Goal: Information Seeking & Learning: Check status

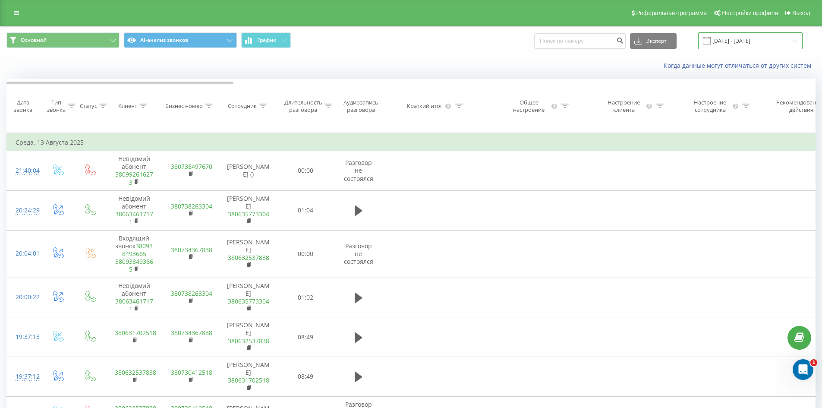
click at [730, 44] on input "[DATE] - [DATE]" at bounding box center [751, 40] width 104 height 17
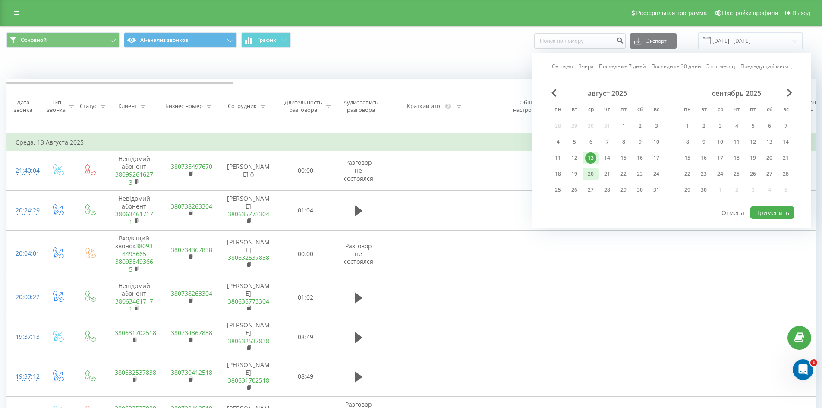
click at [592, 173] on div "20" at bounding box center [590, 173] width 11 height 11
click at [776, 209] on button "Применить" at bounding box center [773, 212] width 44 height 13
type input "[DATE] - [DATE]"
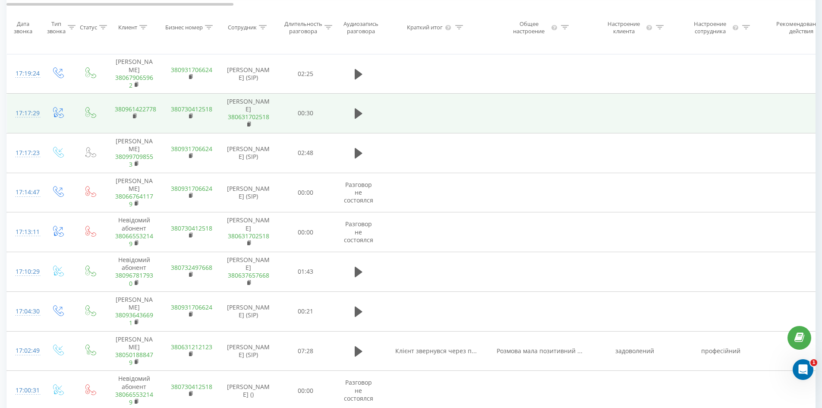
scroll to position [345, 0]
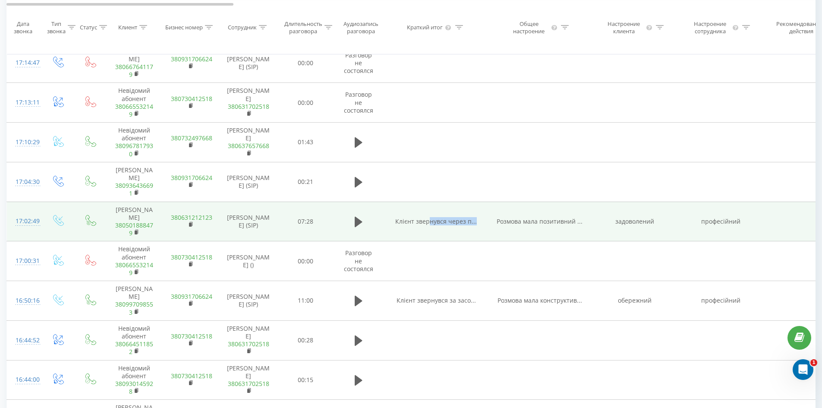
drag, startPoint x: 432, startPoint y: 203, endPoint x: 478, endPoint y: 204, distance: 46.2
click at [478, 204] on td "Клієнт звернувся через п..." at bounding box center [437, 222] width 104 height 40
click at [458, 217] on span "Клієнт звернувся через п..." at bounding box center [436, 221] width 82 height 8
click at [419, 217] on span "Клієнт звернувся через п..." at bounding box center [436, 221] width 82 height 8
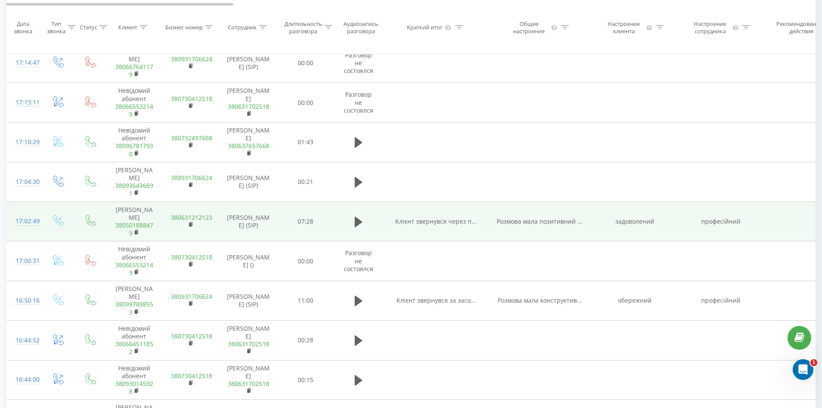
click at [448, 202] on td "Клієнт звернувся через п..." at bounding box center [437, 222] width 104 height 40
click at [448, 217] on span "Клієнт звернувся через п..." at bounding box center [436, 221] width 82 height 8
click at [441, 217] on span "Клієнт звернувся через п..." at bounding box center [436, 221] width 82 height 8
click at [452, 217] on span "Клієнт звернувся через п..." at bounding box center [436, 221] width 82 height 8
click at [539, 217] on span "Розмова мала позитивний ..." at bounding box center [540, 221] width 86 height 8
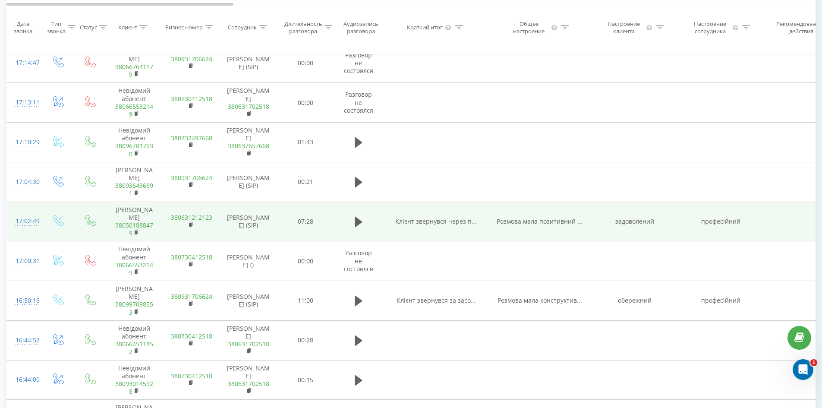
click at [637, 202] on td "задоволений" at bounding box center [635, 222] width 86 height 40
click at [640, 203] on td "задоволений" at bounding box center [635, 222] width 86 height 40
drag, startPoint x: 643, startPoint y: 209, endPoint x: 735, endPoint y: 194, distance: 92.7
click at [645, 209] on td "задоволений" at bounding box center [635, 222] width 86 height 40
click at [740, 202] on td "професійний" at bounding box center [721, 222] width 86 height 40
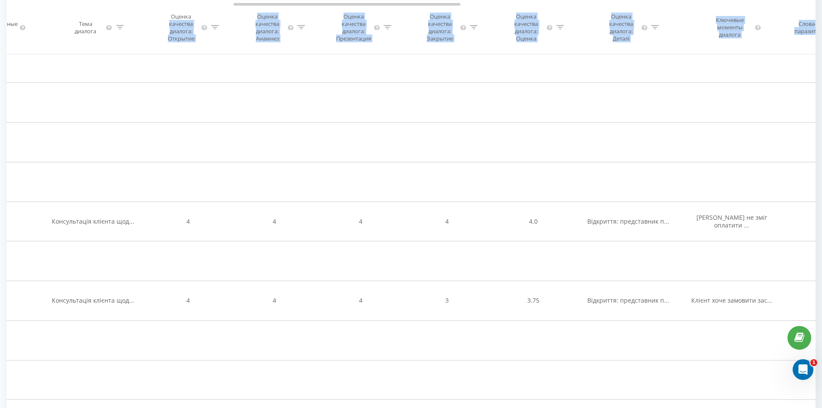
scroll to position [343, 0]
drag, startPoint x: 164, startPoint y: 3, endPoint x: 302, endPoint y: 10, distance: 137.9
click at [302, 10] on div "Дата звонка Тип звонка Статус Клиент Бизнес номер Сотрудник Длительность разгов…" at bounding box center [410, 27] width 809 height 54
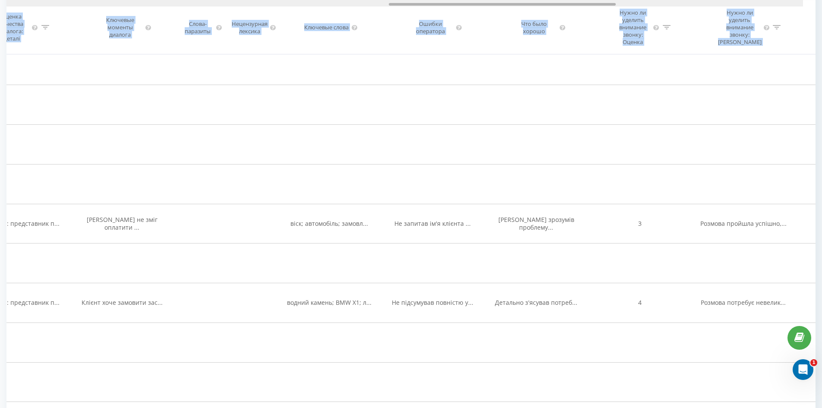
scroll to position [0, 1400]
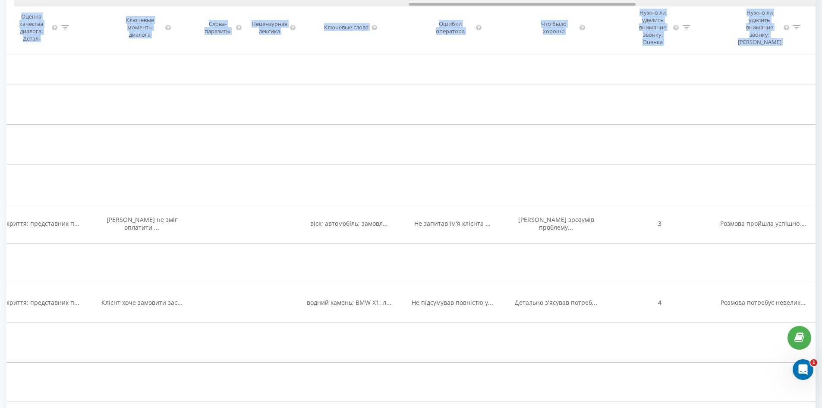
drag, startPoint x: 244, startPoint y: 4, endPoint x: 392, endPoint y: 12, distance: 147.9
click at [397, 14] on div "Дата звонка Тип звонка Статус Клиент Бизнес номер Сотрудник Длительность разгов…" at bounding box center [410, 27] width 809 height 54
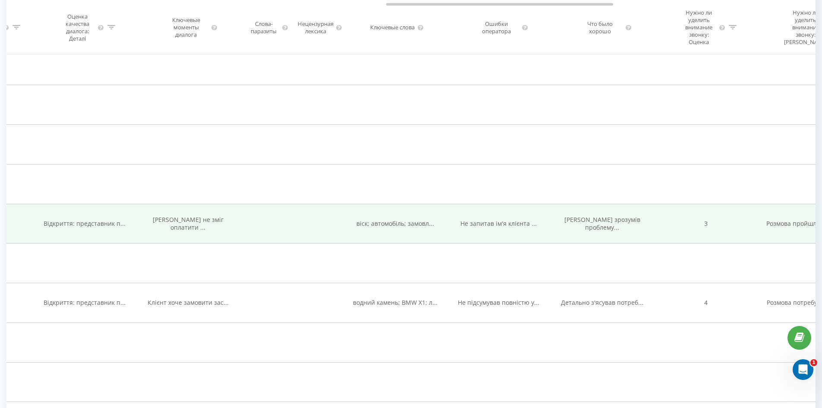
click at [396, 219] on span "віск; автомобіль; замовл..." at bounding box center [396, 223] width 78 height 8
click at [490, 219] on span "Не запитав ім'я клієнта ..." at bounding box center [499, 223] width 76 height 8
drag, startPoint x: 491, startPoint y: 199, endPoint x: 495, endPoint y: 209, distance: 10.8
click at [491, 204] on td "Не запитав ім'я клієнта ..." at bounding box center [499, 224] width 104 height 40
click at [495, 219] on span "Не запитав ім'я клієнта ..." at bounding box center [499, 223] width 76 height 8
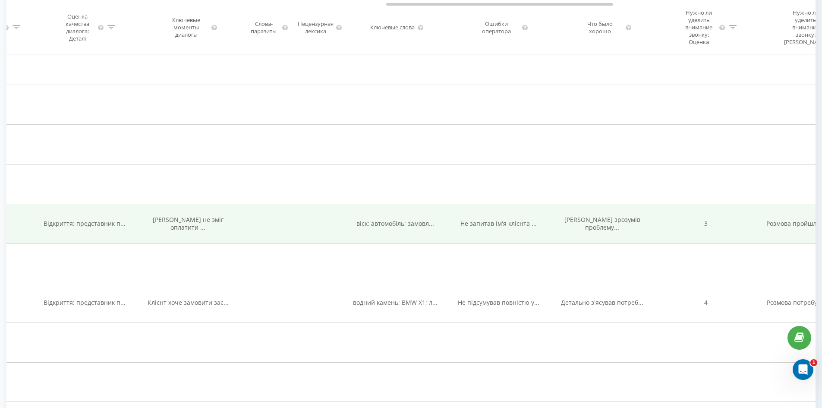
click at [602, 214] on td "[PERSON_NAME] зрозумів проблему..." at bounding box center [603, 224] width 104 height 40
click at [368, 219] on span "віск; автомобіль; замовл..." at bounding box center [396, 223] width 78 height 8
click at [499, 219] on span "Не запитав ім'я клієнта ..." at bounding box center [499, 223] width 76 height 8
click at [620, 215] on span "[PERSON_NAME] зрозумів проблему..." at bounding box center [603, 223] width 76 height 16
click at [705, 206] on td "3" at bounding box center [706, 224] width 104 height 40
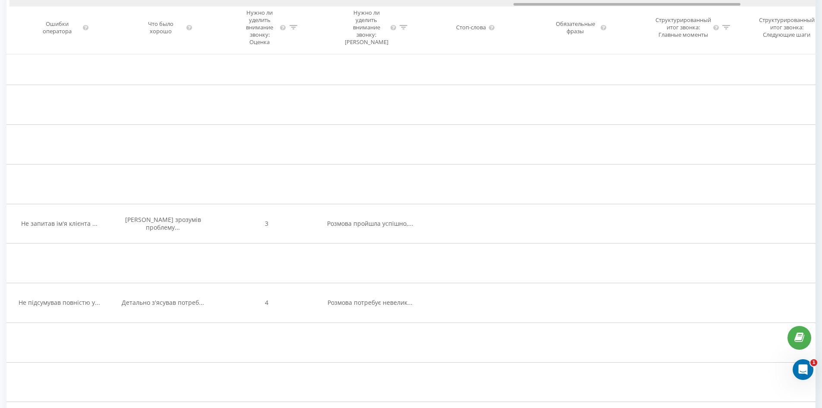
scroll to position [0, 1824]
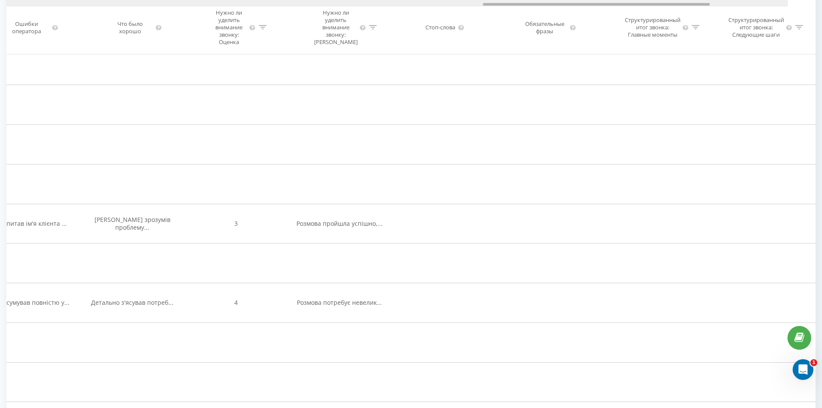
drag, startPoint x: 548, startPoint y: 4, endPoint x: 670, endPoint y: 10, distance: 121.5
click at [682, 7] on div "Дата звонка Тип звонка Статус Клиент Бизнес номер Сотрудник Длительность разгов…" at bounding box center [410, 27] width 809 height 54
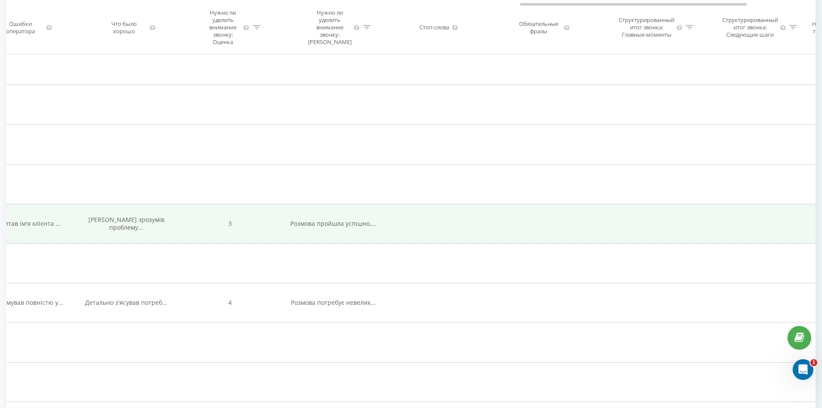
click at [333, 219] on span "Розмова пройшла успішно,..." at bounding box center [334, 223] width 86 height 8
click at [337, 219] on span "Розмова пройшла успішно,..." at bounding box center [334, 223] width 86 height 8
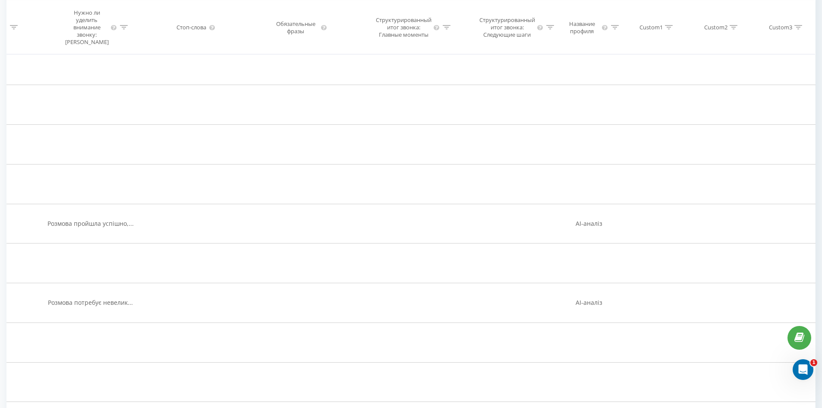
scroll to position [0, 0]
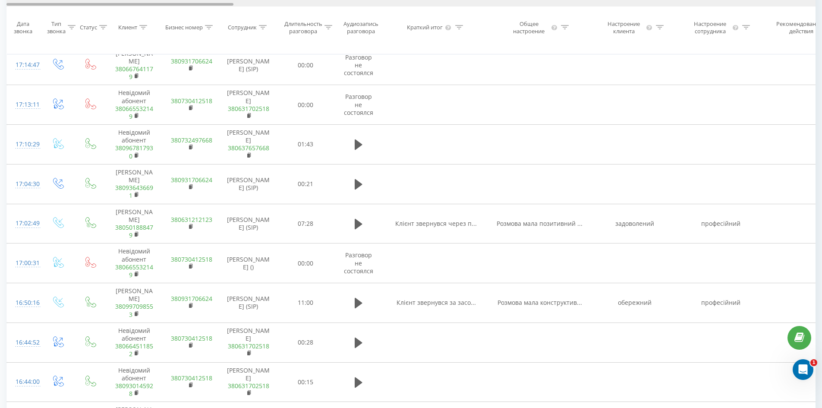
drag, startPoint x: 570, startPoint y: 3, endPoint x: 0, endPoint y: -20, distance: 570.8
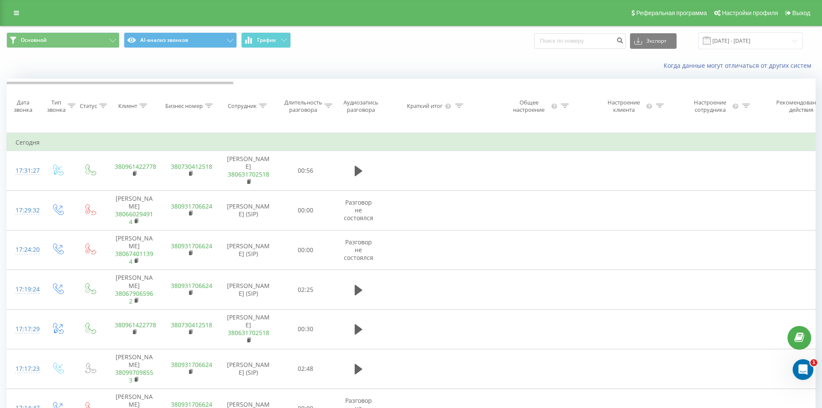
drag, startPoint x: 434, startPoint y: 53, endPoint x: 451, endPoint y: 53, distance: 16.4
click at [436, 53] on div "Основной AI-анализ звонков График Экспорт .csv .xls .xlsx [DATE] - [DATE]" at bounding box center [411, 40] width 822 height 29
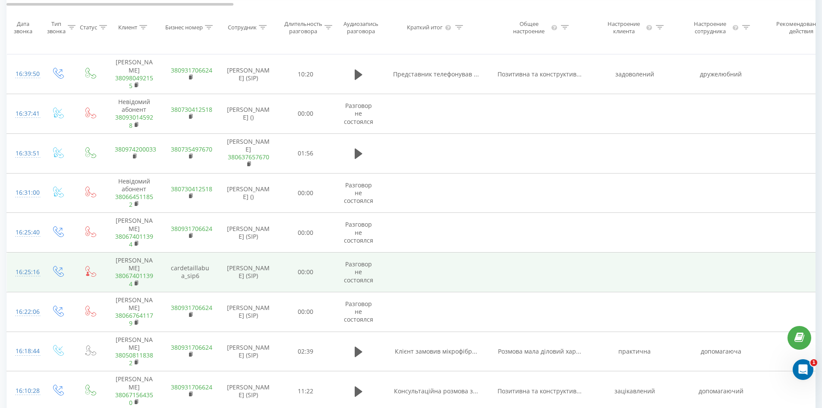
scroll to position [742, 0]
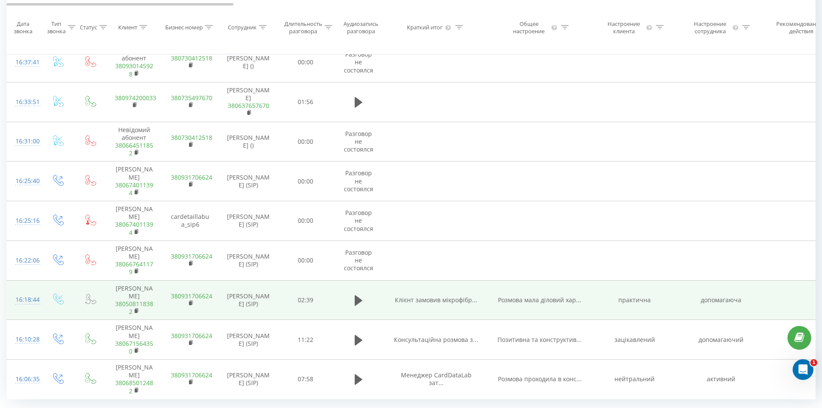
click at [415, 280] on td "Клієнт замовив мікрофібр..." at bounding box center [437, 300] width 104 height 40
click at [414, 296] on span "Клієнт замовив мікрофібр..." at bounding box center [436, 300] width 82 height 8
click at [436, 296] on span "Клієнт замовив мікрофібр..." at bounding box center [436, 300] width 82 height 8
click at [538, 296] on span "Розмова мала діловий хар..." at bounding box center [539, 300] width 83 height 8
click at [636, 280] on td "практична" at bounding box center [635, 300] width 86 height 40
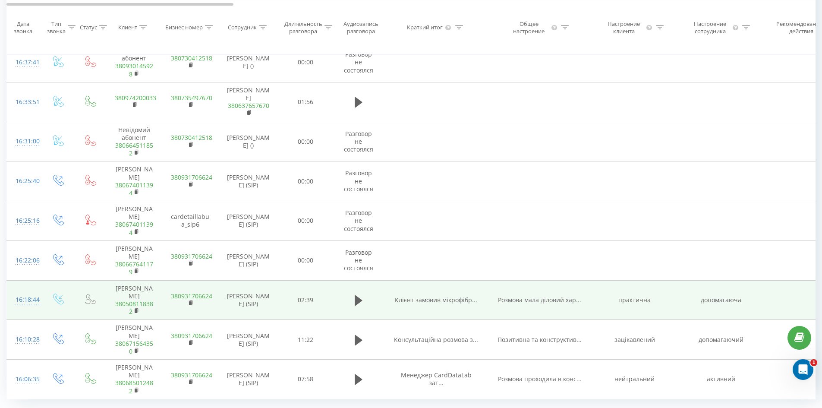
click at [637, 280] on td "практична" at bounding box center [635, 300] width 86 height 40
click at [709, 280] on td "допомагаюча" at bounding box center [721, 300] width 86 height 40
click at [711, 280] on td "допомагаюча" at bounding box center [721, 300] width 86 height 40
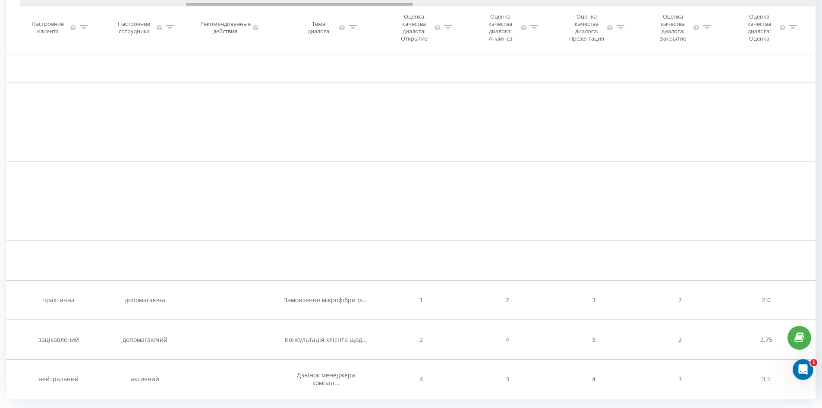
scroll to position [0, 629]
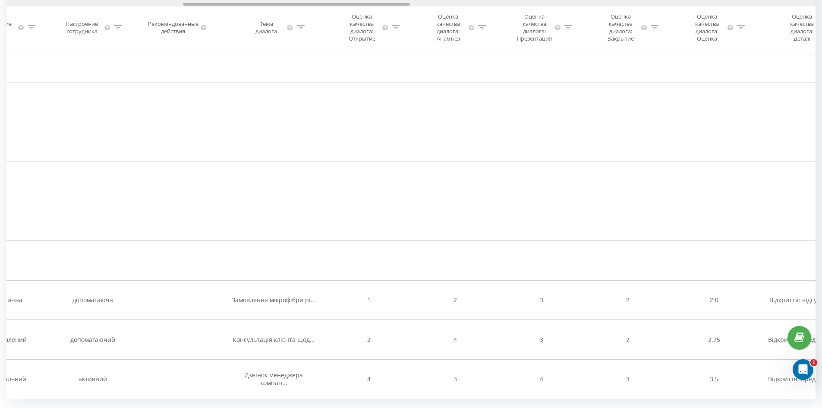
drag, startPoint x: 168, startPoint y: 4, endPoint x: 345, endPoint y: 43, distance: 180.7
click at [345, 43] on div "Дата звонка Тип звонка Статус Клиент Бизнес номер Сотрудник Длительность разгов…" at bounding box center [410, 27] width 809 height 54
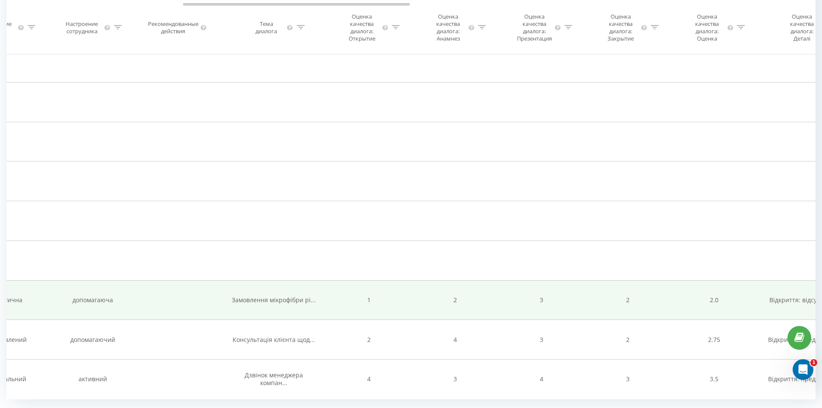
click at [298, 296] on span "Замовлення мікрофібри рі..." at bounding box center [274, 300] width 84 height 8
click at [294, 296] on span "Замовлення мікрофібри рі..." at bounding box center [274, 300] width 84 height 8
click at [298, 296] on span "Замовлення мікрофібри рі..." at bounding box center [274, 300] width 84 height 8
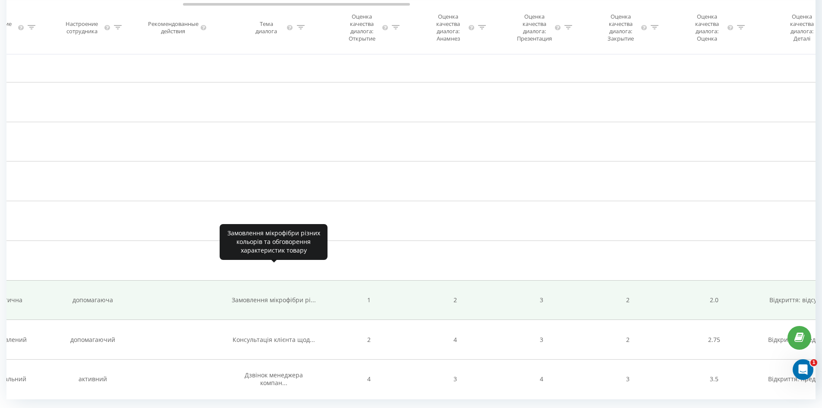
drag, startPoint x: 314, startPoint y: 268, endPoint x: 338, endPoint y: 269, distance: 24.2
click at [326, 280] on tr "16:18:44 [PERSON_NAME] 380508118382 380931706624 [PERSON_NAME] (SIP) 02:39 Кліє…" at bounding box center [819, 300] width 2882 height 40
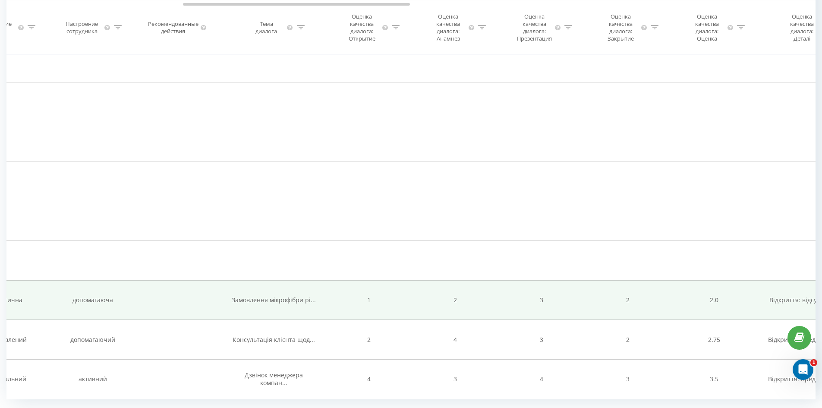
click at [371, 280] on td "1" at bounding box center [369, 300] width 86 height 40
drag, startPoint x: 437, startPoint y: 269, endPoint x: 476, endPoint y: 275, distance: 39.3
click at [449, 280] on td "2" at bounding box center [455, 300] width 86 height 40
drag, startPoint x: 476, startPoint y: 275, endPoint x: 636, endPoint y: 275, distance: 160.2
click at [484, 280] on td "2" at bounding box center [455, 300] width 86 height 40
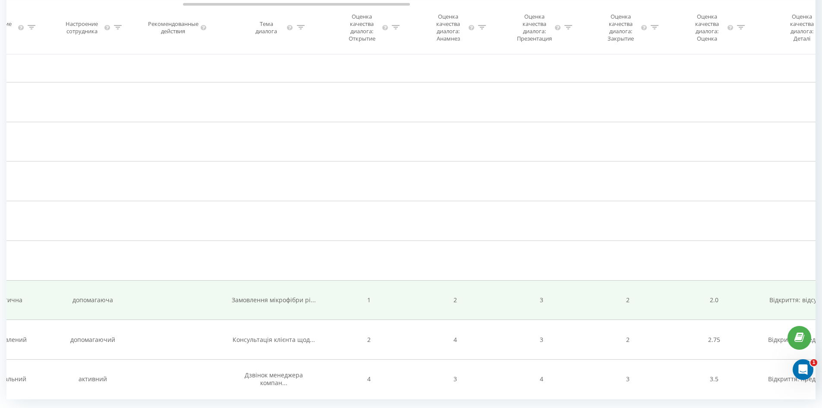
drag, startPoint x: 732, startPoint y: 278, endPoint x: 737, endPoint y: 278, distance: 4.8
click at [736, 280] on td "2.0" at bounding box center [714, 300] width 86 height 40
drag, startPoint x: 787, startPoint y: 267, endPoint x: 713, endPoint y: 264, distance: 74.3
click at [717, 280] on tr "16:18:44 [PERSON_NAME] 380508118382 380931706624 [PERSON_NAME] (SIP) 02:39 Кліє…" at bounding box center [819, 300] width 2882 height 40
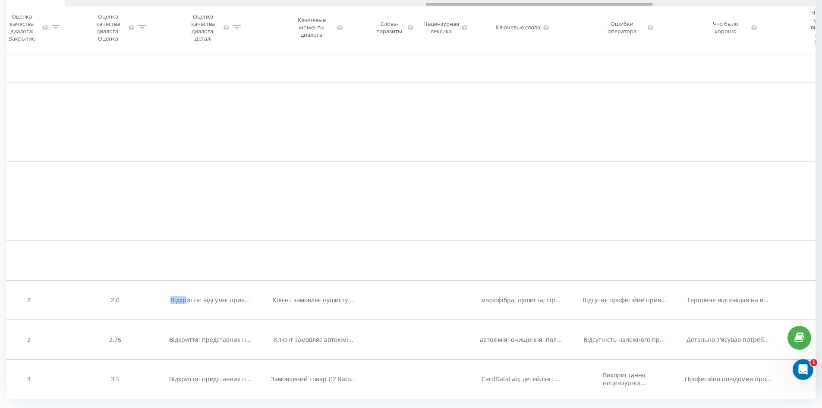
scroll to position [0, 1286]
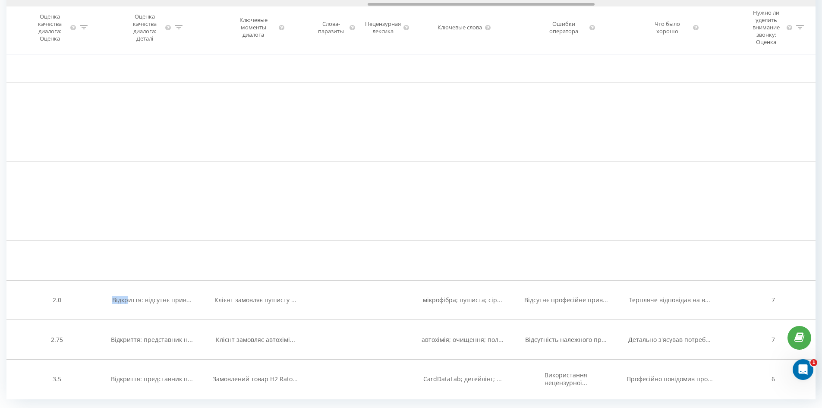
drag, startPoint x: 310, startPoint y: 5, endPoint x: 495, endPoint y: 26, distance: 186.0
click at [495, 26] on div "Дата звонка Тип звонка Статус Клиент Бизнес номер Сотрудник Длительность разгов…" at bounding box center [410, 27] width 809 height 54
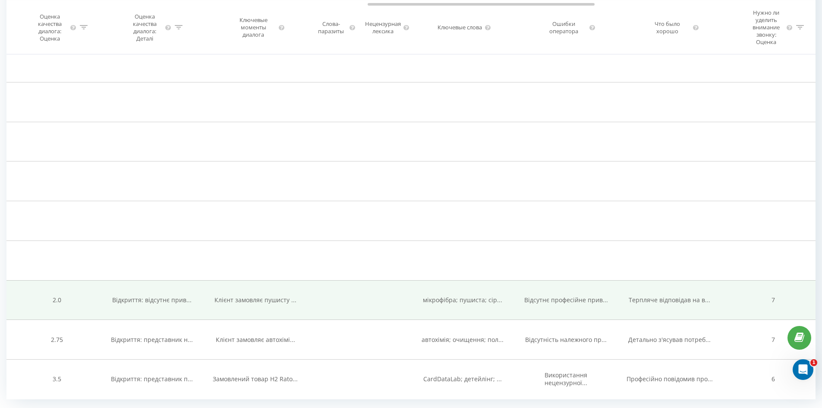
click at [135, 296] on span "Відкриття: відсутнє прив..." at bounding box center [151, 300] width 79 height 8
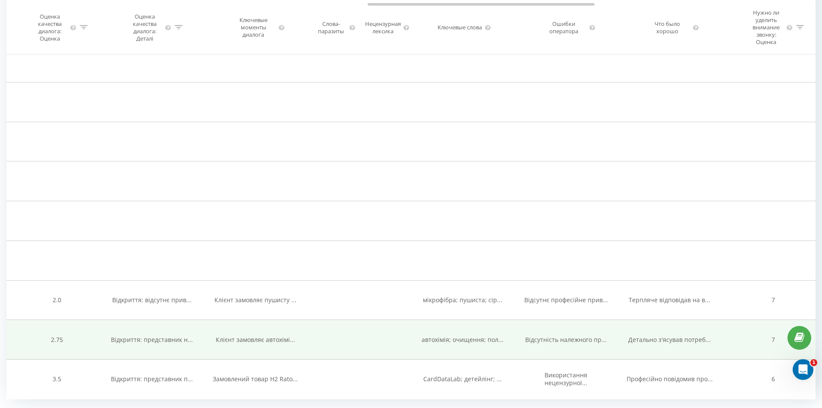
click at [575, 335] on span "Відсутність належного пр..." at bounding box center [566, 339] width 82 height 8
click at [550, 320] on td "Відсутність належного пр..." at bounding box center [567, 340] width 104 height 40
click at [541, 335] on span "Відсутність належного пр..." at bounding box center [566, 339] width 82 height 8
click at [558, 320] on td "Відсутність належного пр..." at bounding box center [567, 340] width 104 height 40
click at [558, 335] on span "Відсутність належного пр..." at bounding box center [566, 339] width 82 height 8
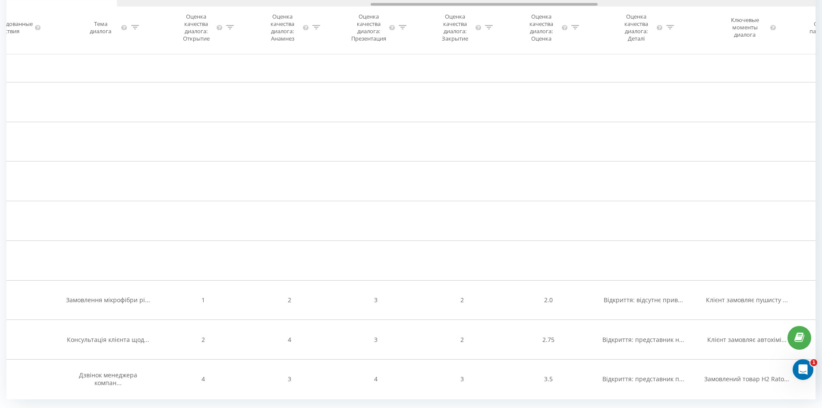
scroll to position [0, 920]
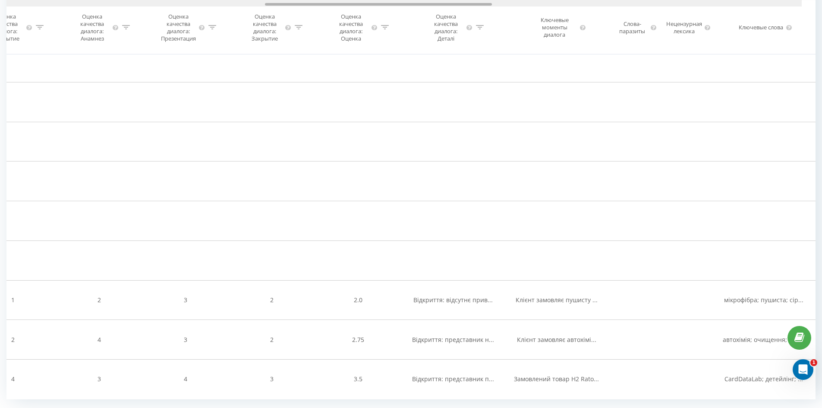
drag, startPoint x: 562, startPoint y: 5, endPoint x: 477, endPoint y: 52, distance: 96.6
click at [477, 52] on div "Дата звонка Тип звонка Статус Клиент Бизнес номер Сотрудник Длительность разгов…" at bounding box center [410, 27] width 809 height 54
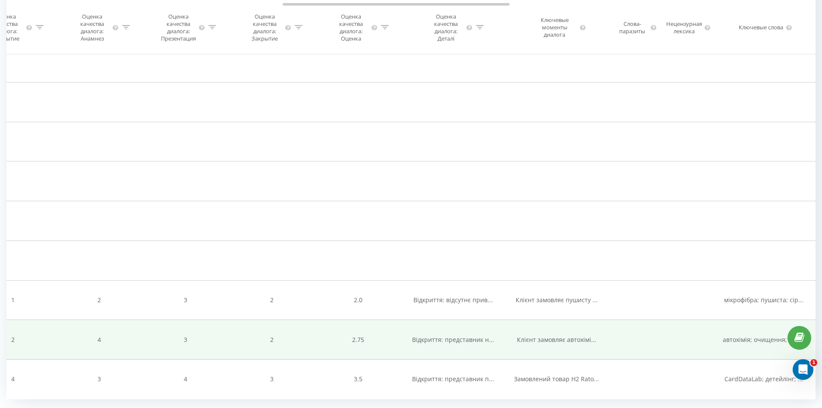
click at [538, 320] on td "Клієнт замовляє автохімі..." at bounding box center [557, 340] width 104 height 40
click at [548, 320] on td "Клієнт замовляє автохімі..." at bounding box center [557, 340] width 104 height 40
click at [554, 335] on span "Клієнт замовляє автохімі..." at bounding box center [556, 339] width 79 height 8
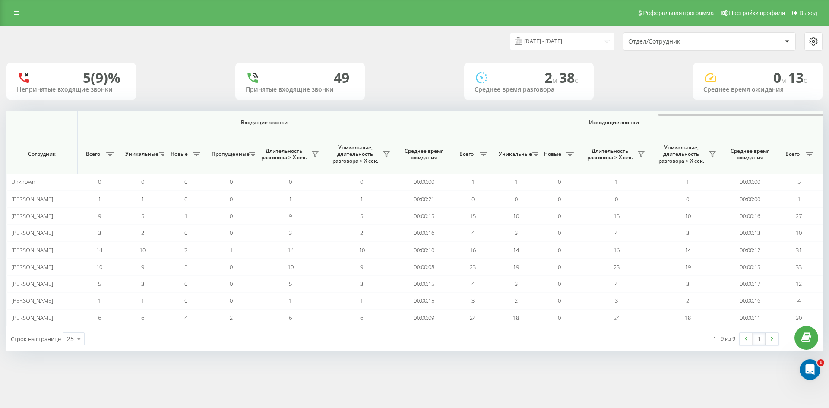
scroll to position [0, 389]
